Goal: Task Accomplishment & Management: Complete application form

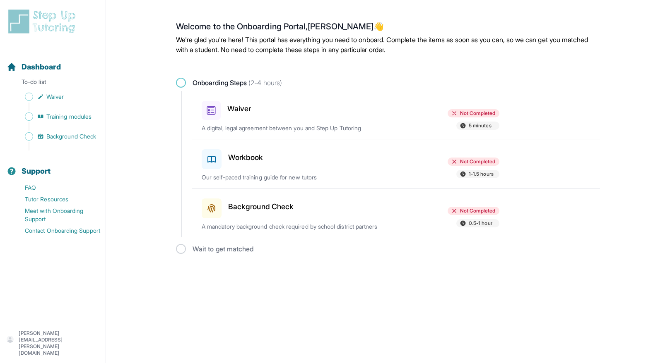
click at [229, 115] on div "Waiver" at bounding box center [250, 109] width 96 height 22
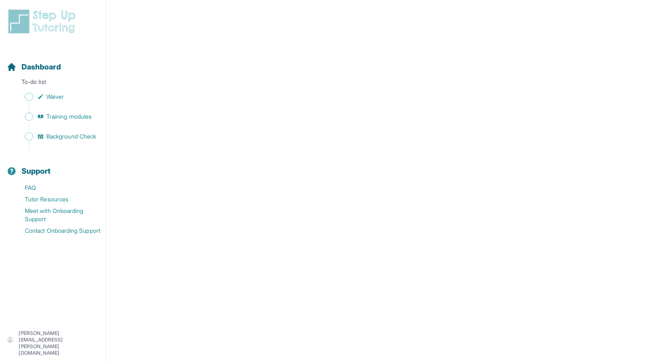
scroll to position [1080, 0]
click at [51, 93] on span "Waiver" at bounding box center [54, 97] width 17 height 8
click at [54, 121] on link "Training modules" at bounding box center [56, 117] width 99 height 12
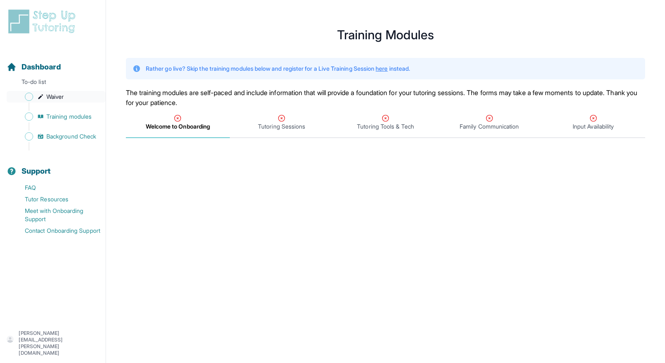
click at [47, 99] on span "Waiver" at bounding box center [54, 97] width 17 height 8
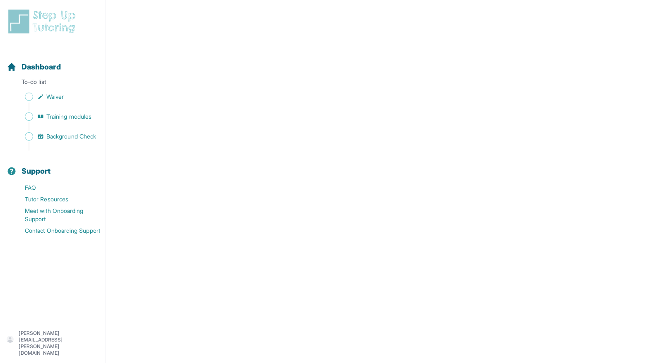
scroll to position [480, 0]
click at [40, 26] on img at bounding box center [44, 21] width 74 height 26
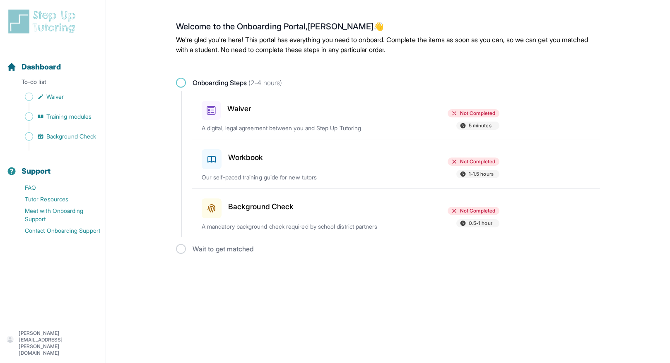
click at [329, 120] on div "Waiver Not Completed 5 minutes A digital, legal agreement between you and Step …" at bounding box center [401, 115] width 398 height 48
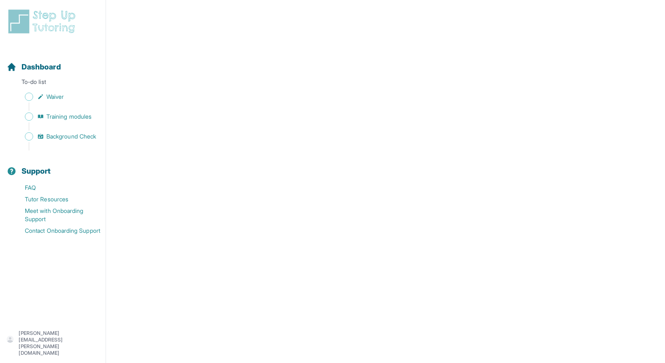
scroll to position [1348, 0]
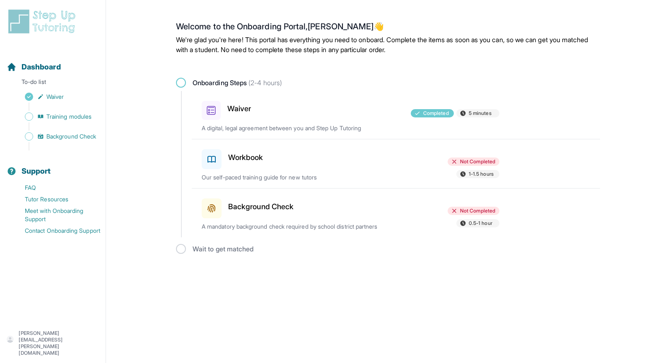
click at [236, 209] on h3 "Background Check" at bounding box center [260, 207] width 65 height 12
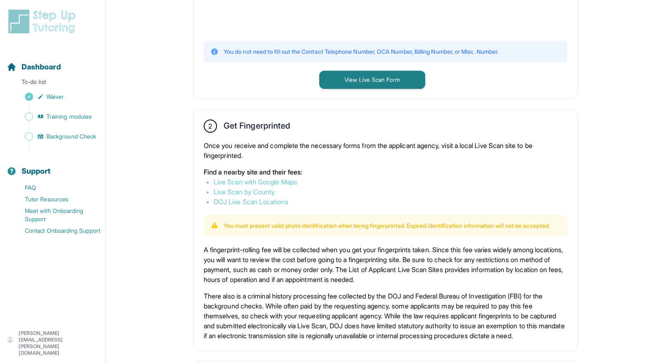
scroll to position [32, 0]
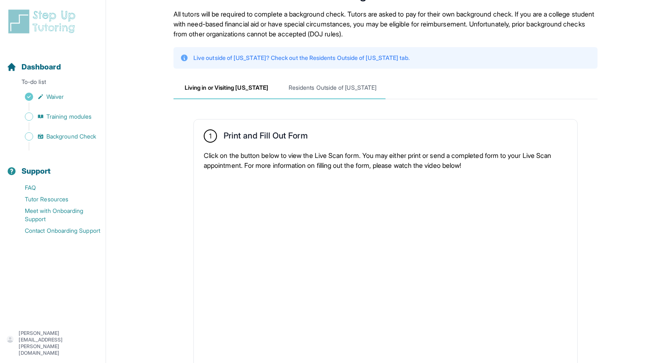
click at [328, 89] on span "Residents Outside of [US_STATE]" at bounding box center [332, 88] width 106 height 22
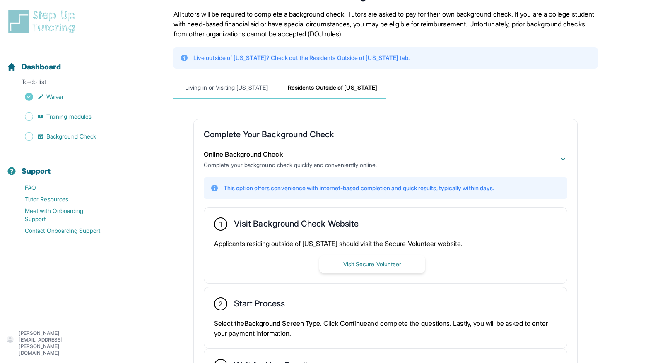
click at [252, 86] on span "Living in or Visiting [US_STATE]" at bounding box center [226, 88] width 106 height 22
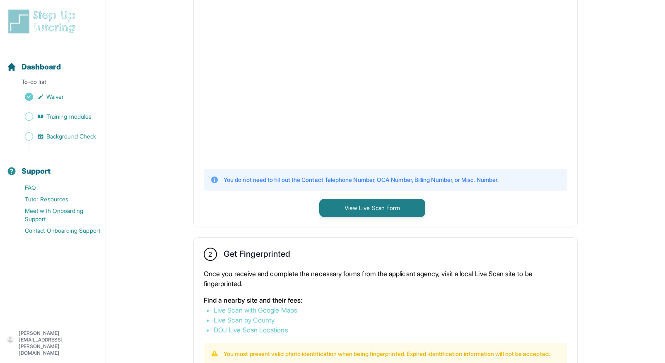
scroll to position [0, 0]
